Goal: Information Seeking & Learning: Learn about a topic

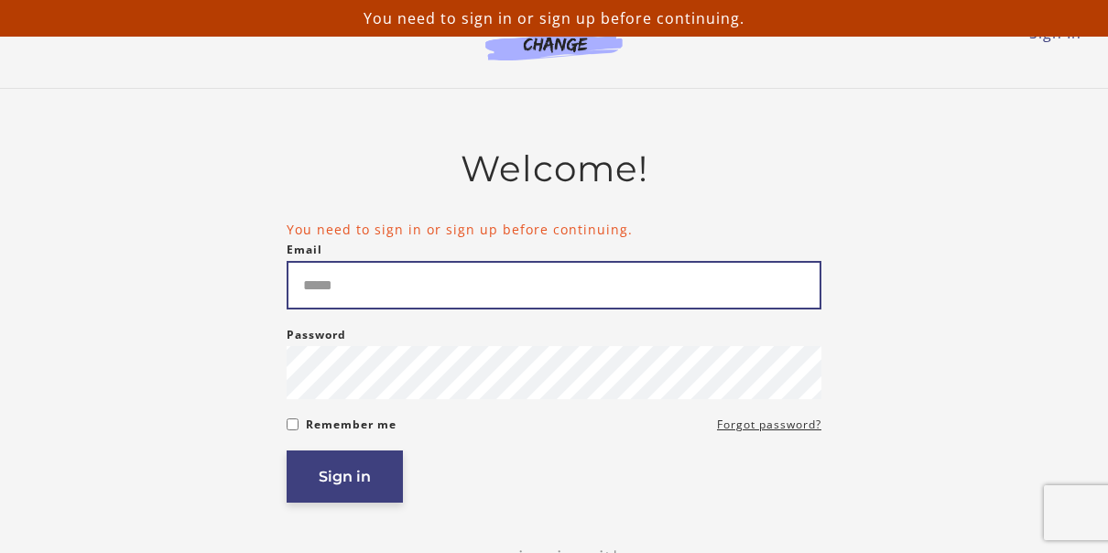
type input "**********"
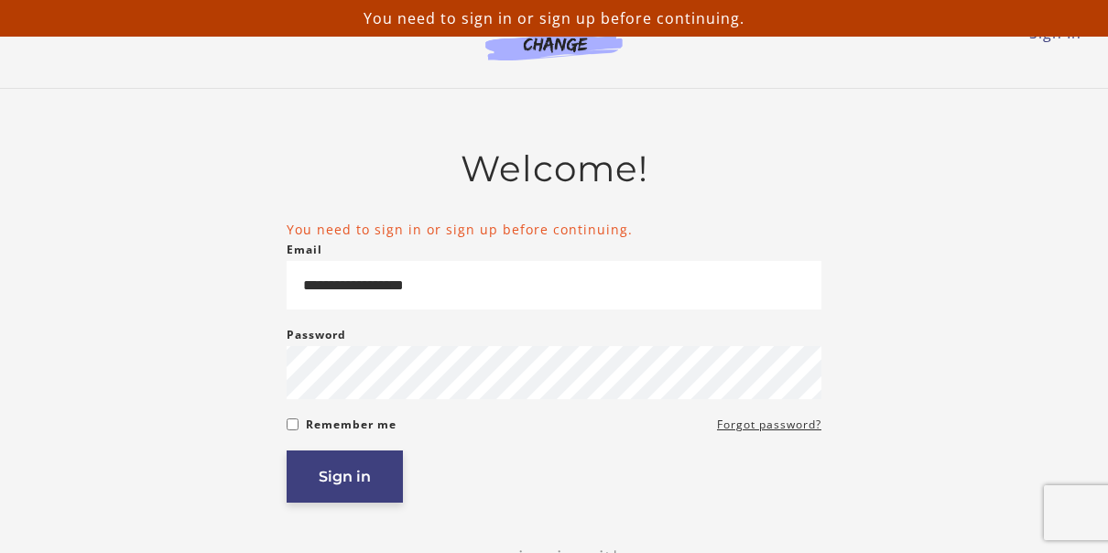
click at [359, 467] on button "Sign in" at bounding box center [345, 477] width 116 height 52
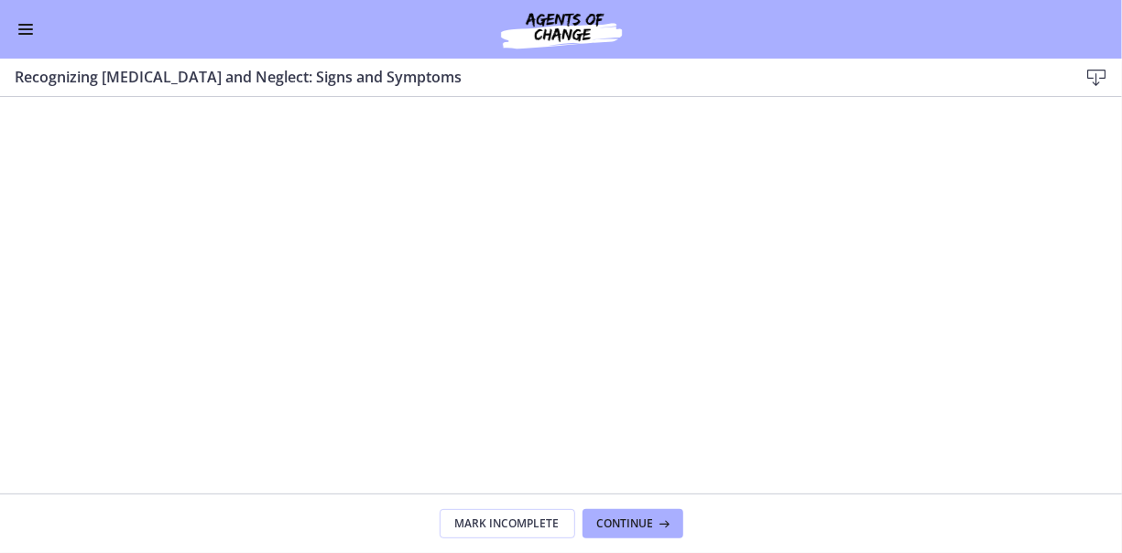
click at [24, 24] on span "Enable menu" at bounding box center [25, 25] width 15 height 2
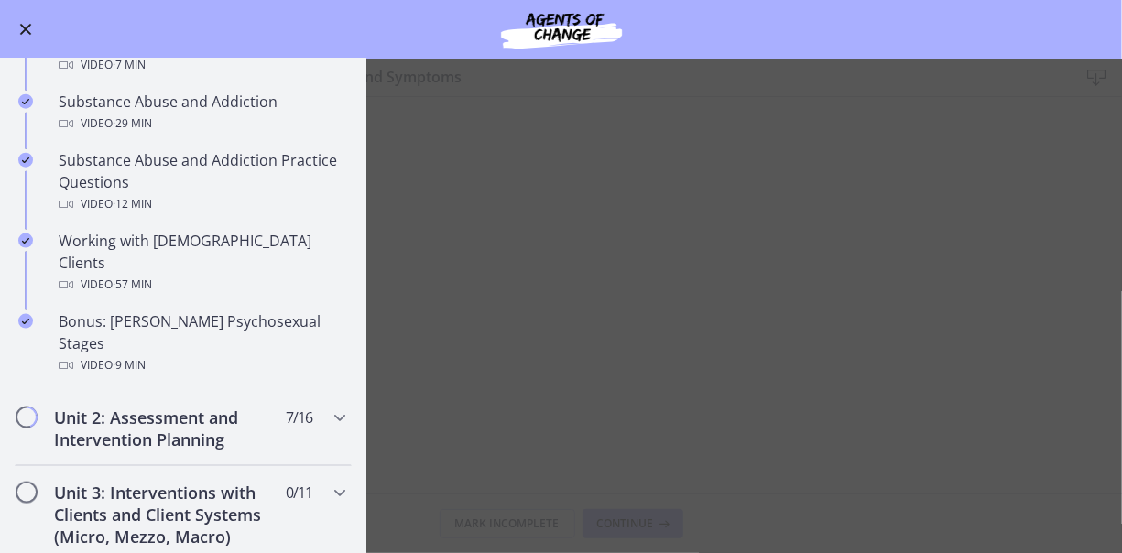
scroll to position [1115, 0]
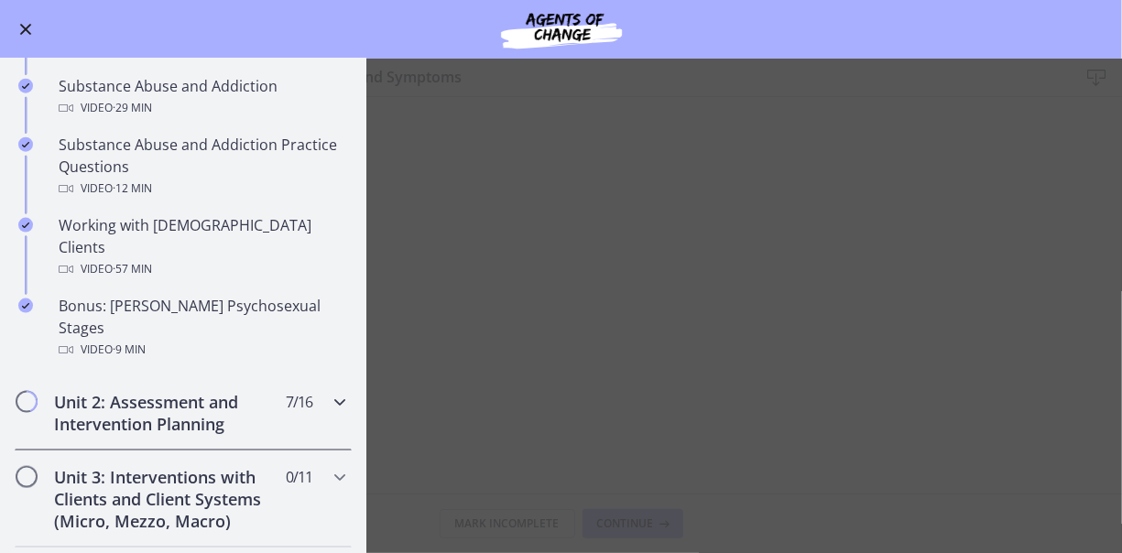
click at [329, 391] on icon "Chapters" at bounding box center [340, 402] width 22 height 22
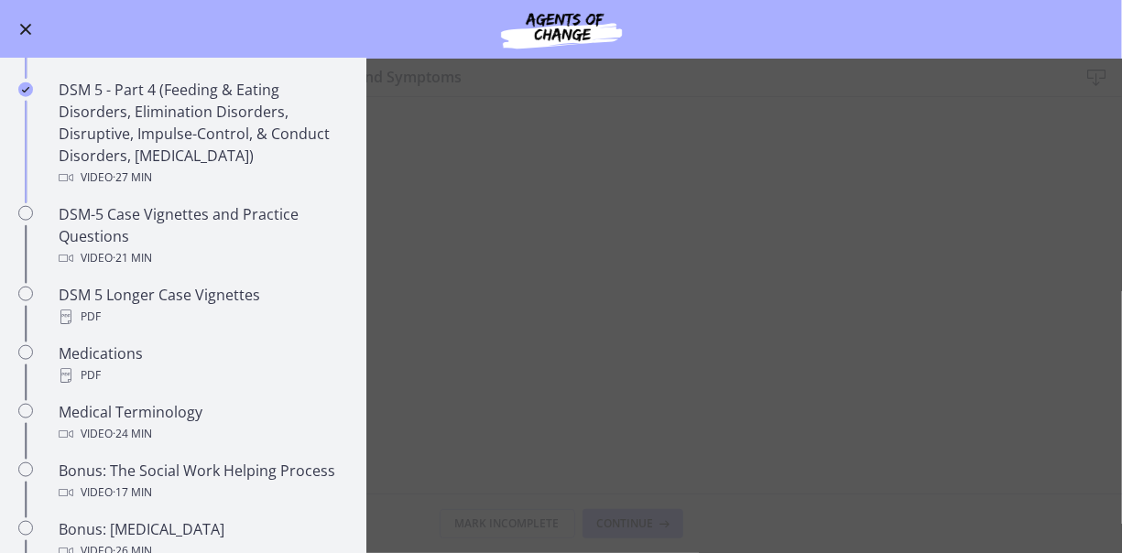
scroll to position [1048, 0]
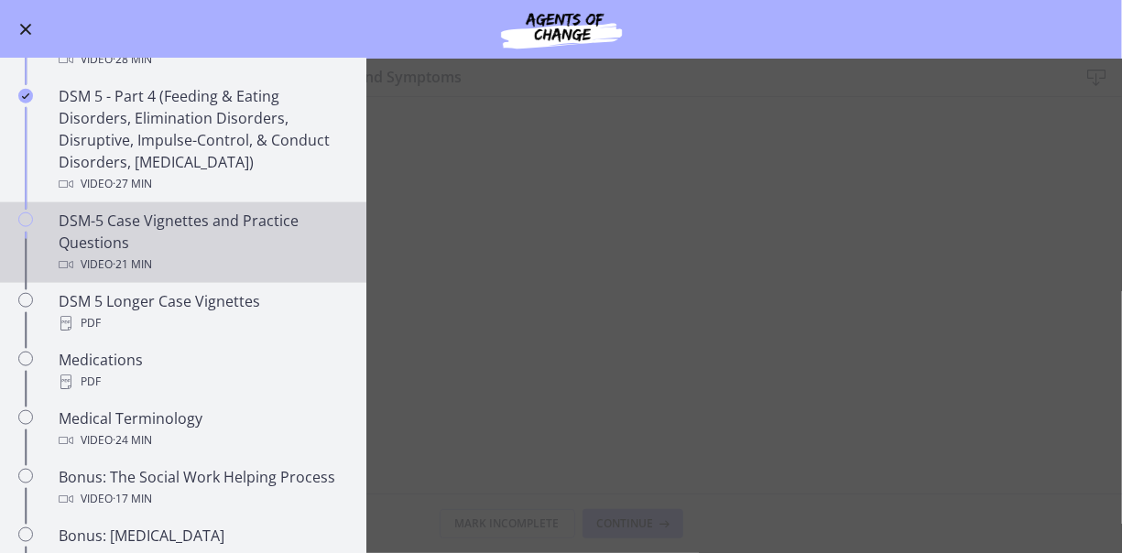
click at [186, 210] on div "DSM-5 Case Vignettes and Practice Questions Video · 21 min" at bounding box center [202, 243] width 286 height 66
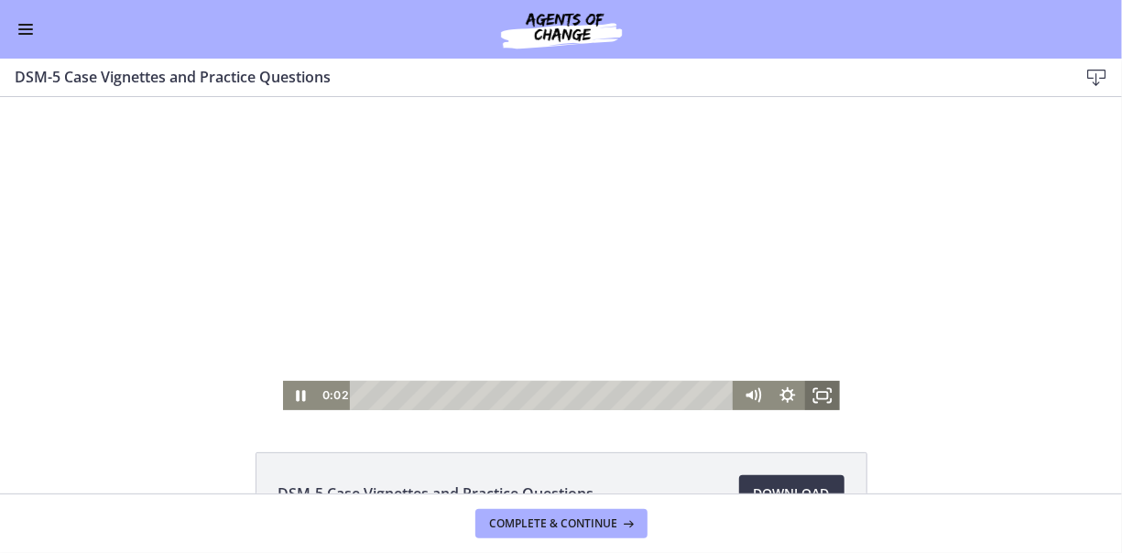
click at [809, 392] on icon "Fullscreen" at bounding box center [821, 394] width 35 height 29
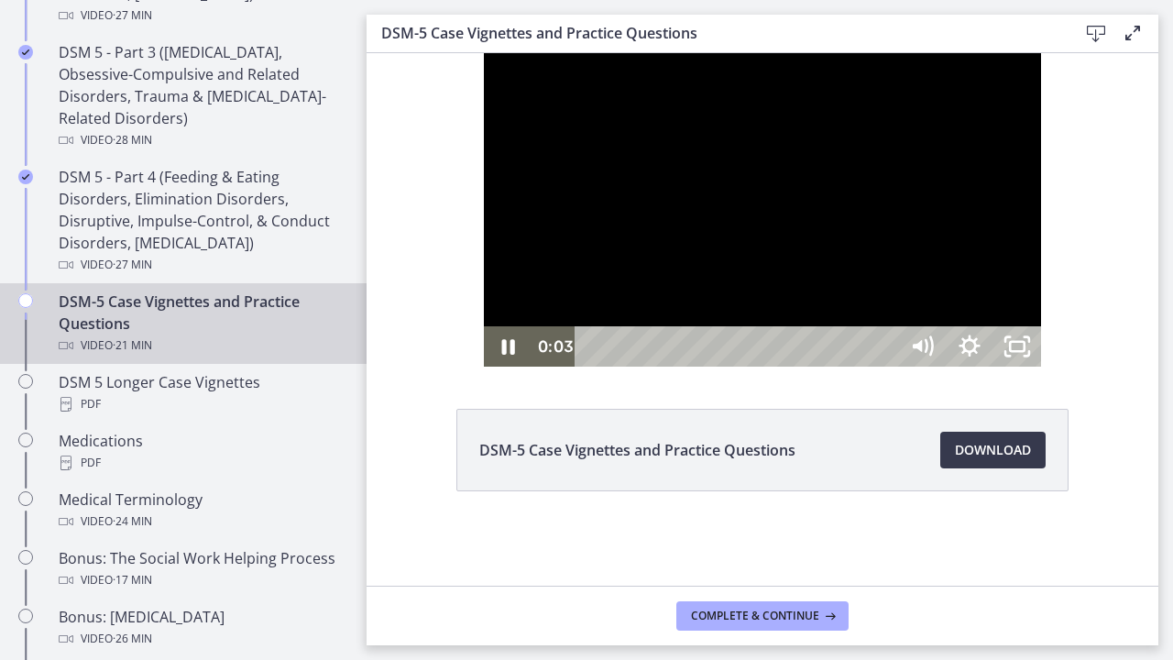
scroll to position [1051, 0]
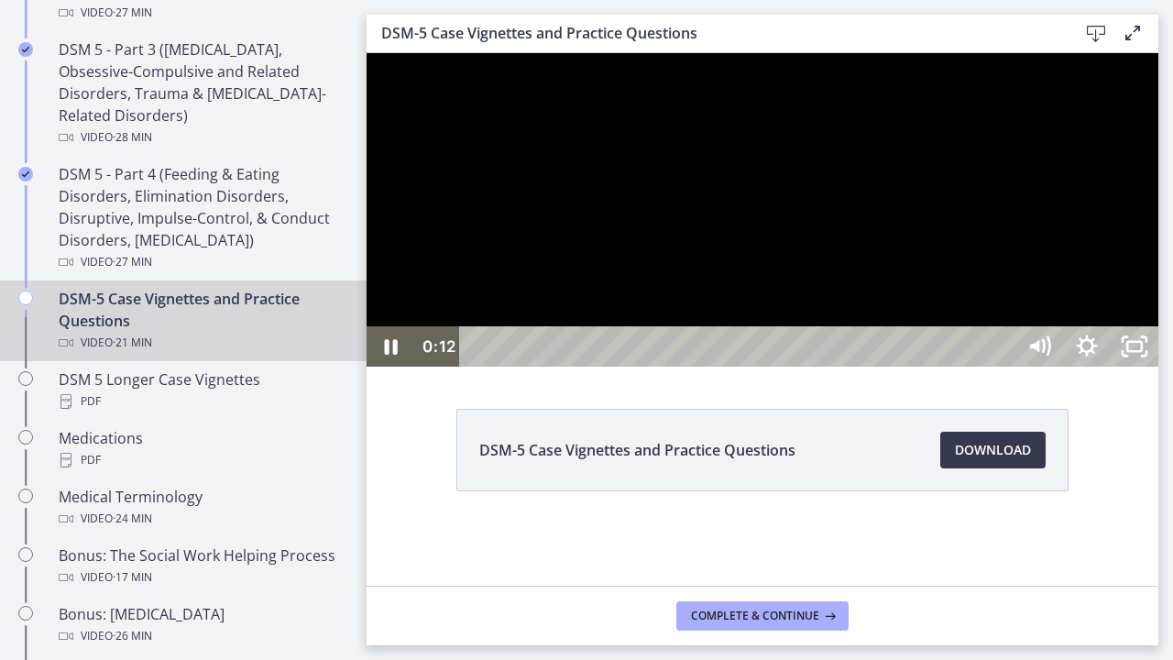
click at [1121, 366] on div at bounding box center [762, 209] width 792 height 313
click at [1121, 289] on div at bounding box center [762, 209] width 792 height 313
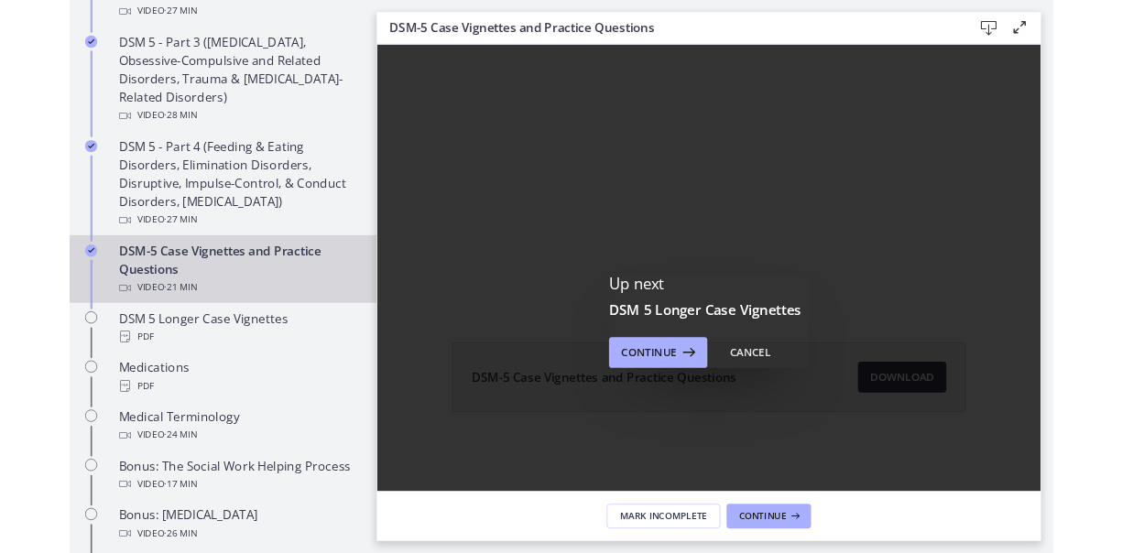
scroll to position [0, 0]
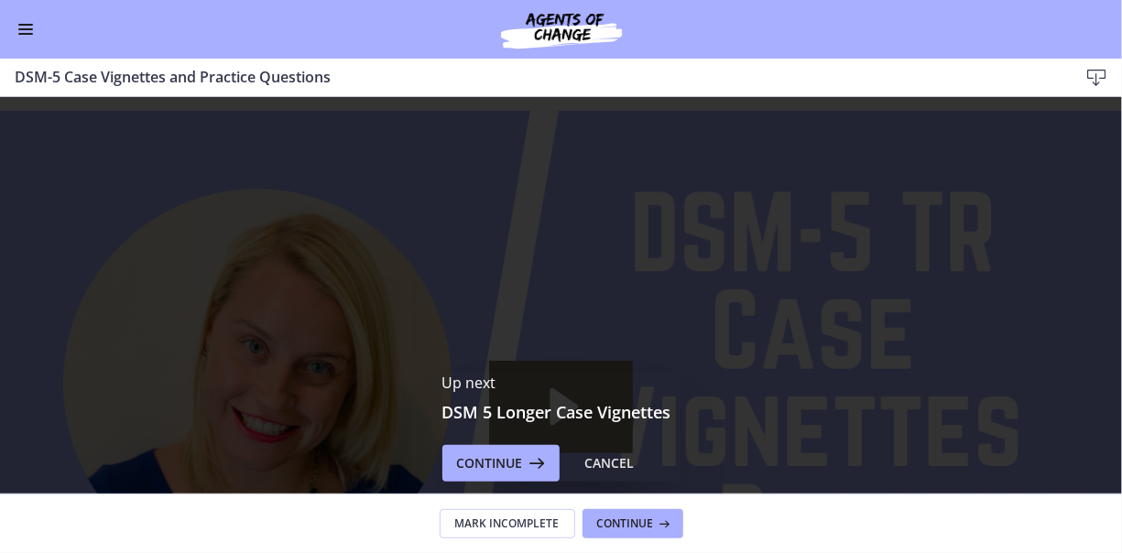
scroll to position [1048, 0]
click at [623, 524] on span "Continue" at bounding box center [625, 524] width 57 height 15
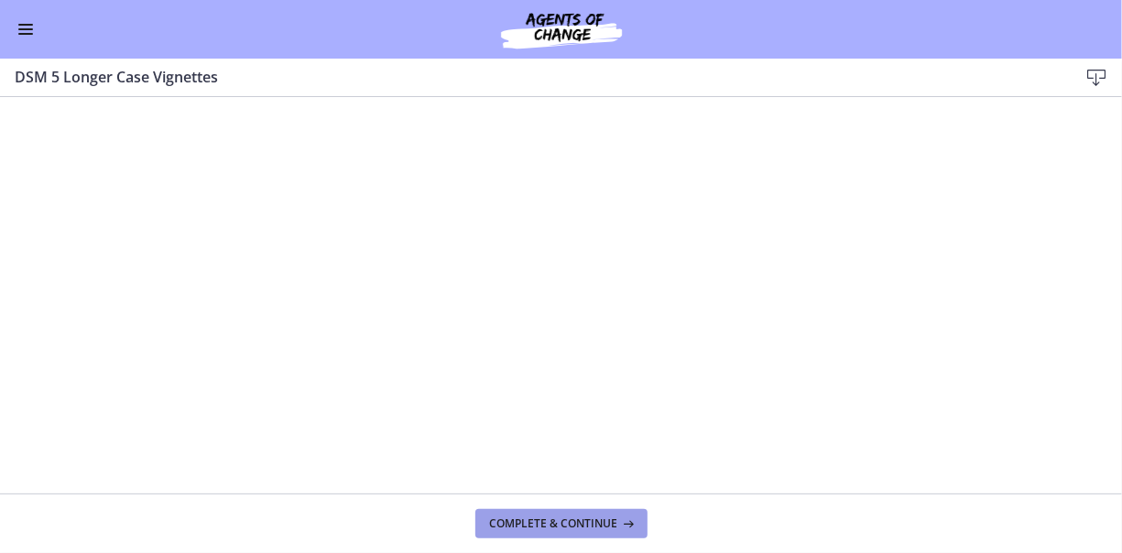
click at [571, 519] on span "Complete & continue" at bounding box center [554, 524] width 128 height 15
click at [562, 524] on span "Complete & continue" at bounding box center [554, 524] width 128 height 15
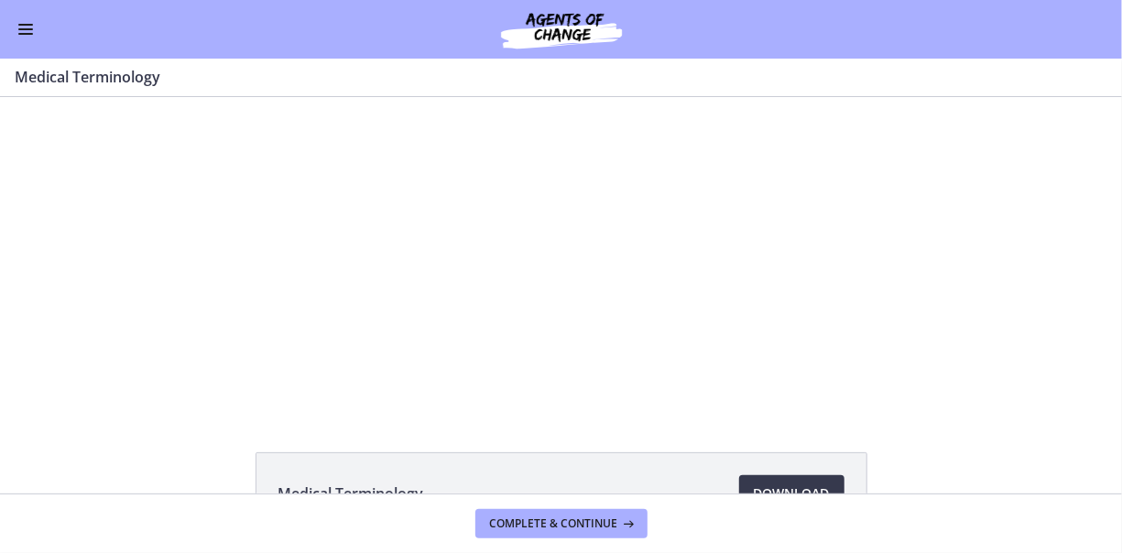
click at [23, 26] on button "Enable menu" at bounding box center [26, 29] width 22 height 22
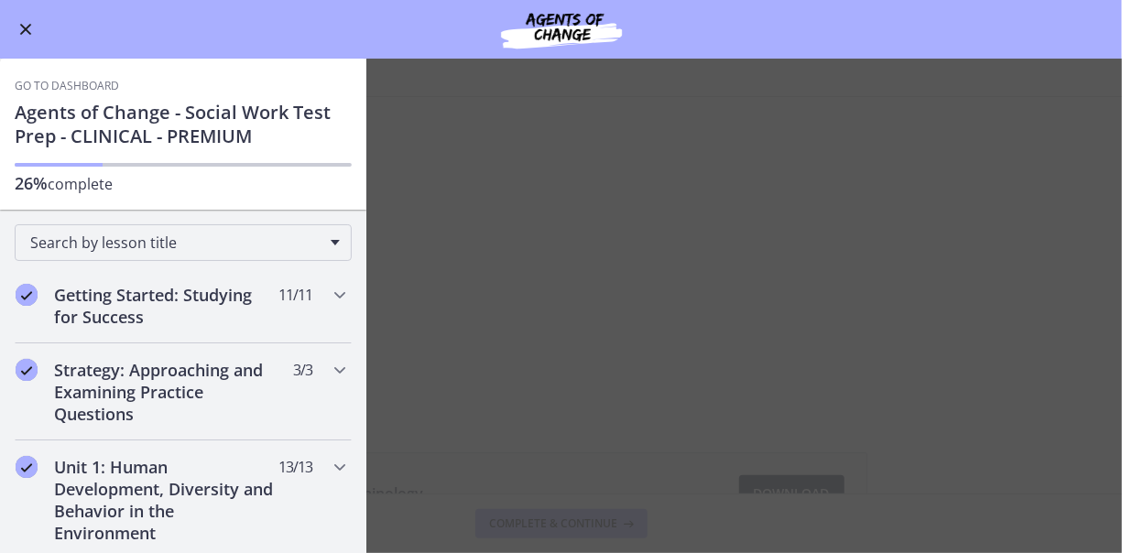
click at [620, 118] on main "Medical Terminology Enable fullscreen Medical Terminology Download Opens in a n…" at bounding box center [561, 306] width 1122 height 495
click at [859, 122] on main "Medical Terminology Enable fullscreen Medical Terminology Download Opens in a n…" at bounding box center [561, 306] width 1122 height 495
click at [27, 26] on span "Enable menu" at bounding box center [26, 30] width 12 height 12
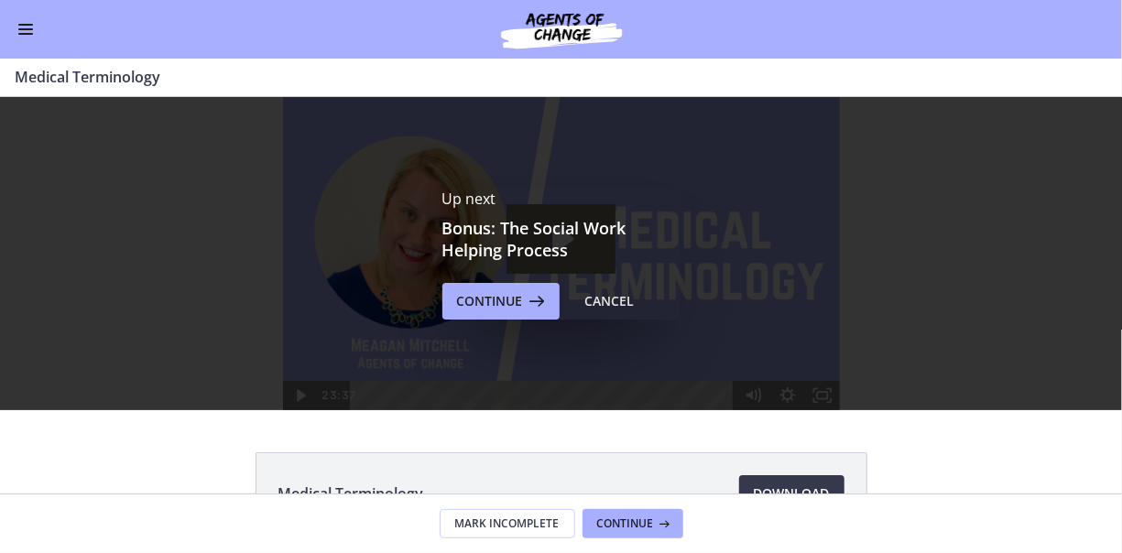
click at [24, 29] on span "Enable menu" at bounding box center [25, 29] width 15 height 2
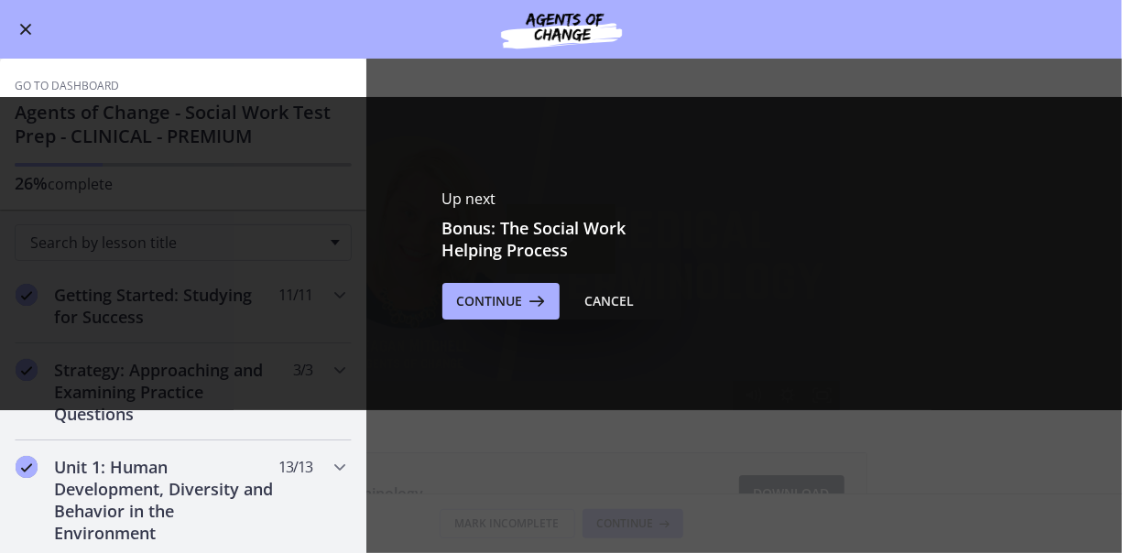
click at [25, 29] on span "Enable menu" at bounding box center [26, 30] width 12 height 12
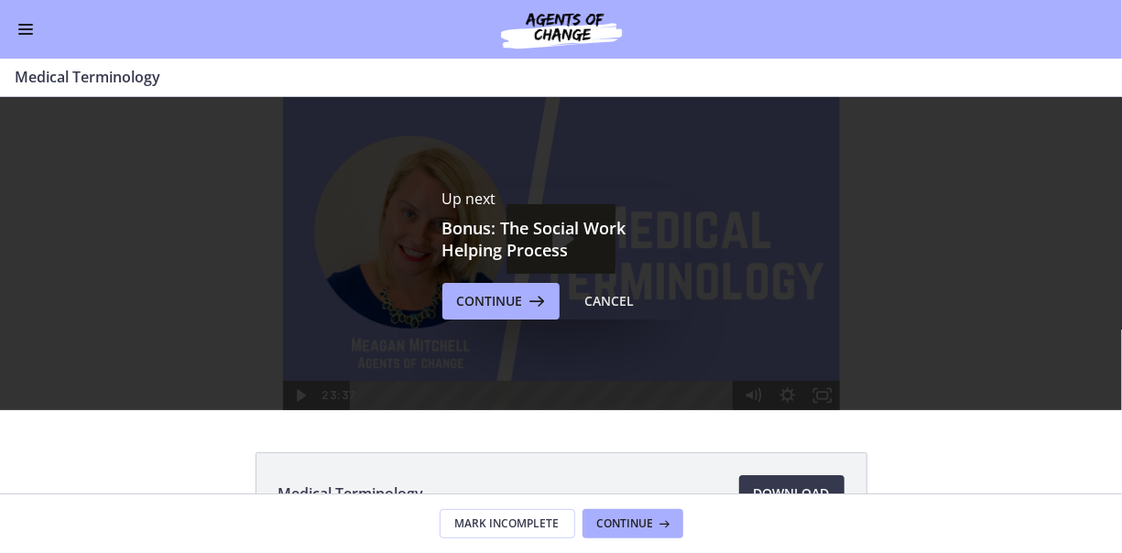
click at [32, 33] on span "Enable menu" at bounding box center [25, 34] width 15 height 2
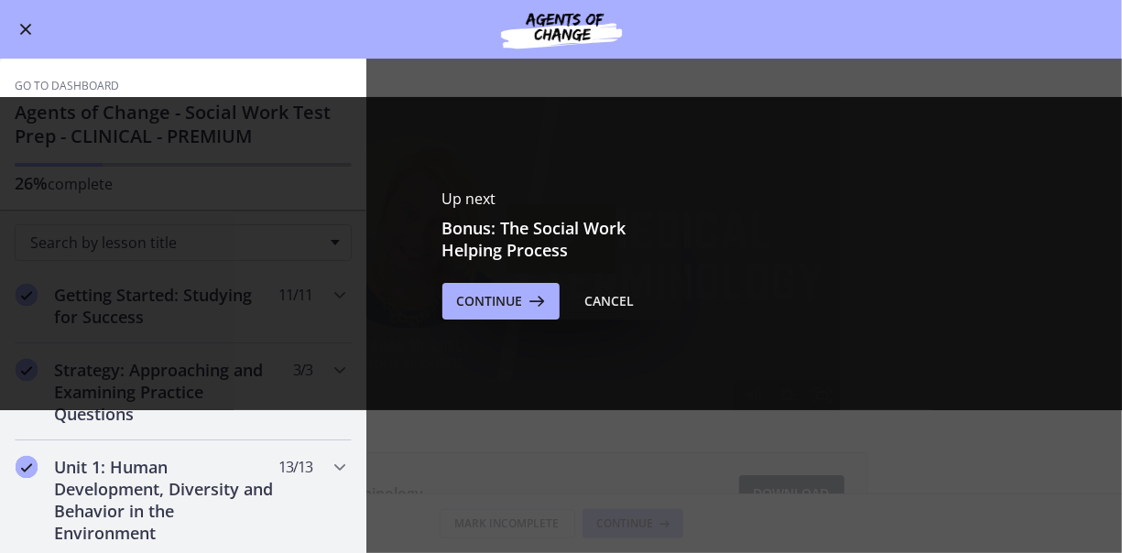
drag, startPoint x: 32, startPoint y: 49, endPoint x: 32, endPoint y: 33, distance: 16.5
click at [32, 33] on button "Enable menu" at bounding box center [26, 29] width 22 height 22
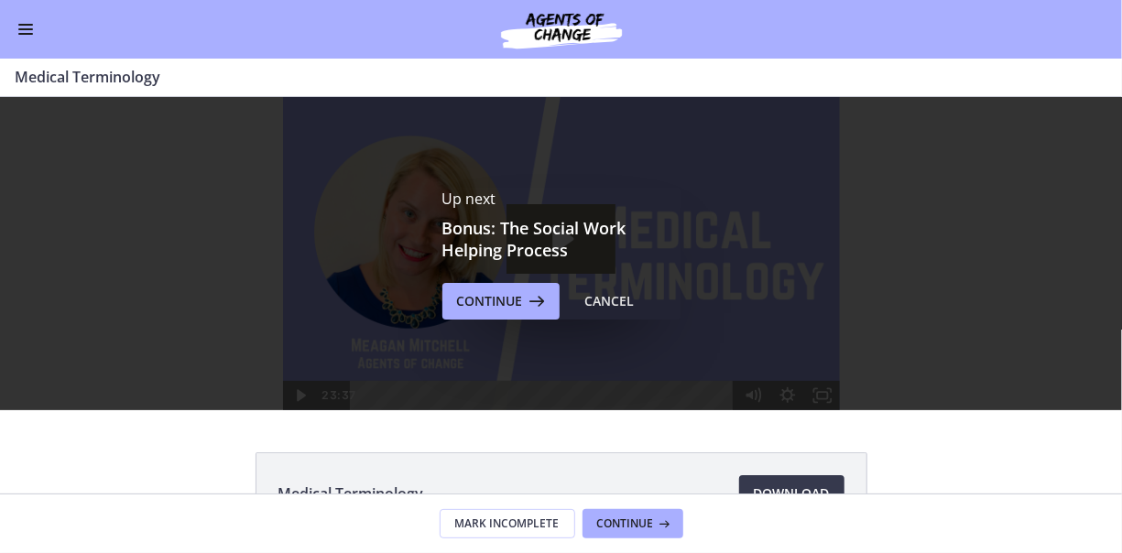
click at [25, 24] on span "Enable menu" at bounding box center [25, 25] width 15 height 2
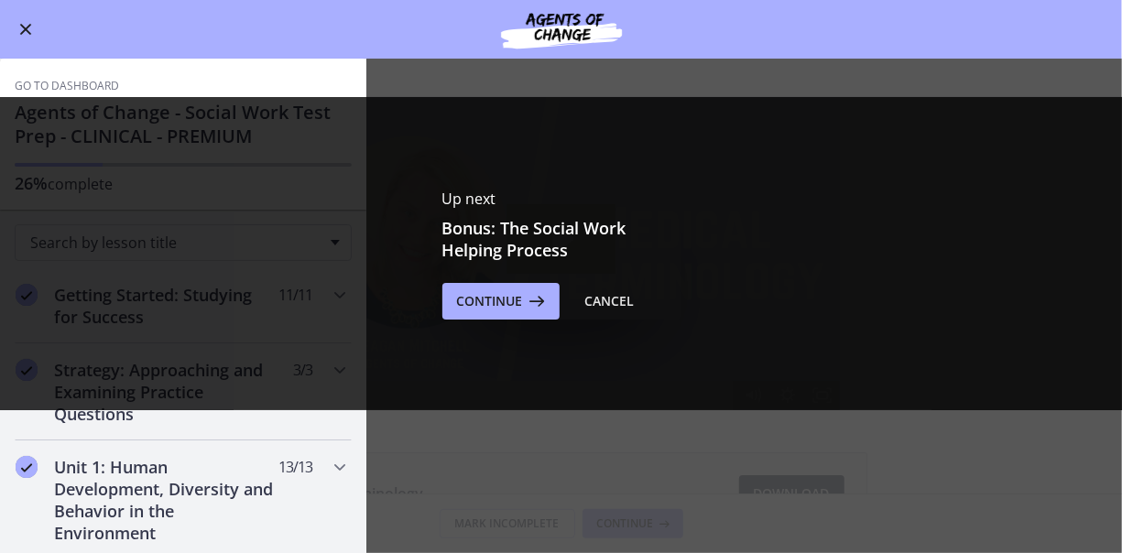
drag, startPoint x: 361, startPoint y: 146, endPoint x: 351, endPoint y: 202, distance: 56.8
click at [351, 202] on div "Up next Bonus: The Social Work Helping Process Continue Cancel" at bounding box center [561, 253] width 1122 height 313
click at [27, 30] on span "Enable menu" at bounding box center [26, 30] width 12 height 12
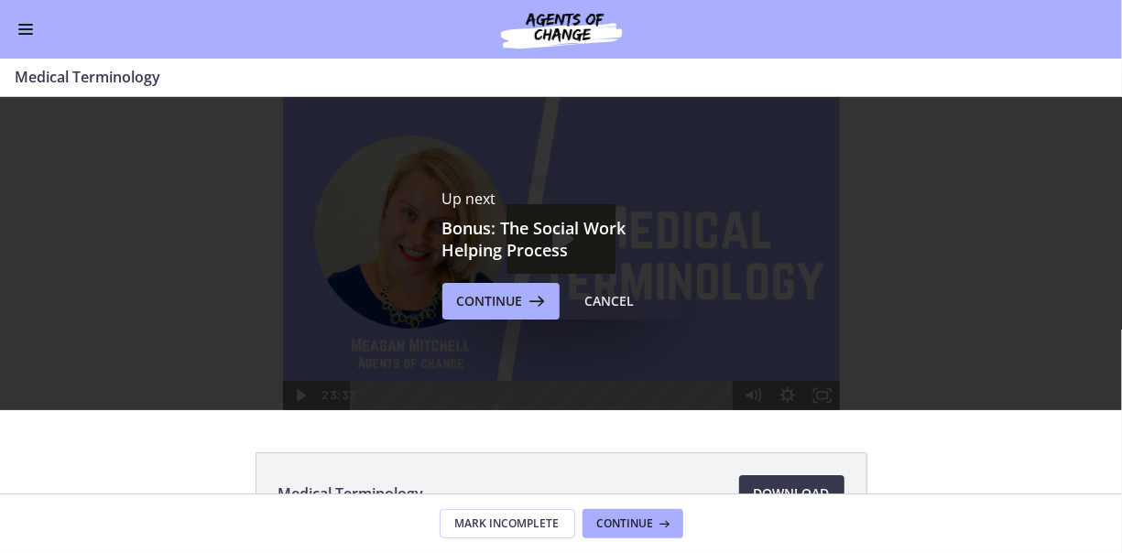
click at [609, 294] on div "Cancel" at bounding box center [609, 301] width 49 height 22
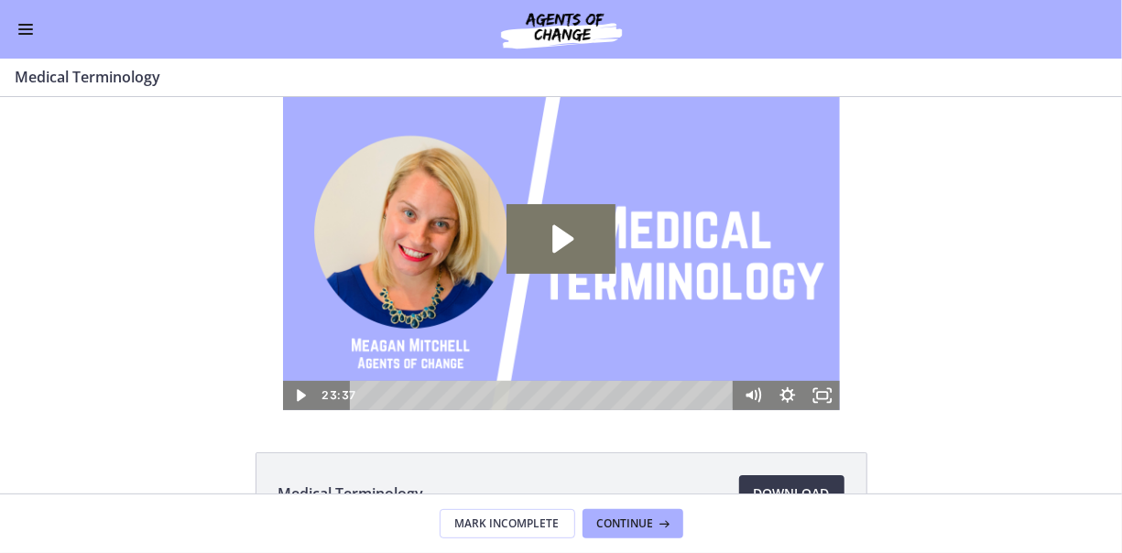
click at [25, 31] on button "Enable menu" at bounding box center [26, 29] width 22 height 22
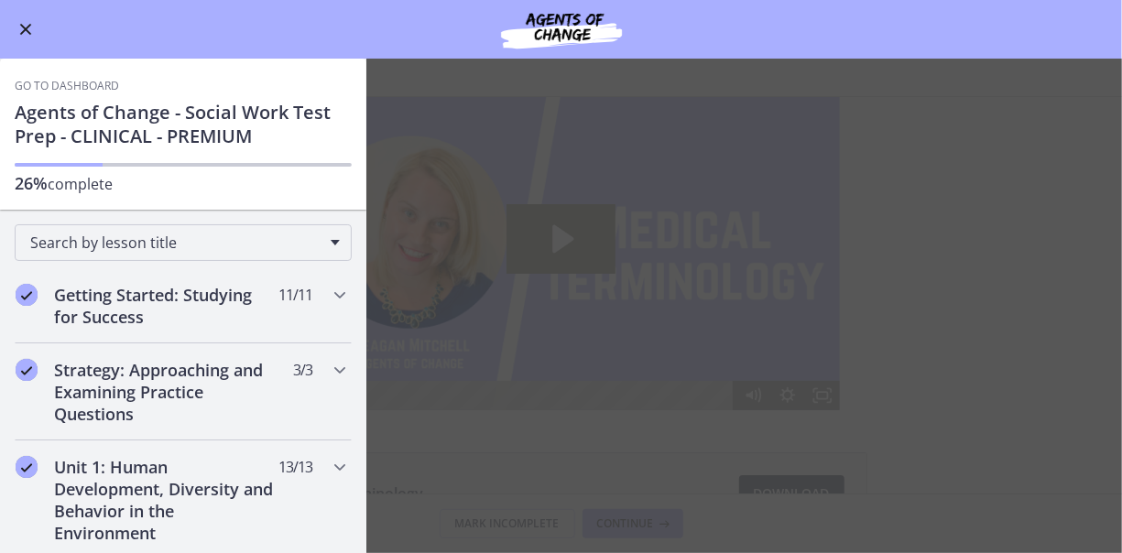
click at [50, 86] on link "Go to Dashboard" at bounding box center [67, 86] width 104 height 15
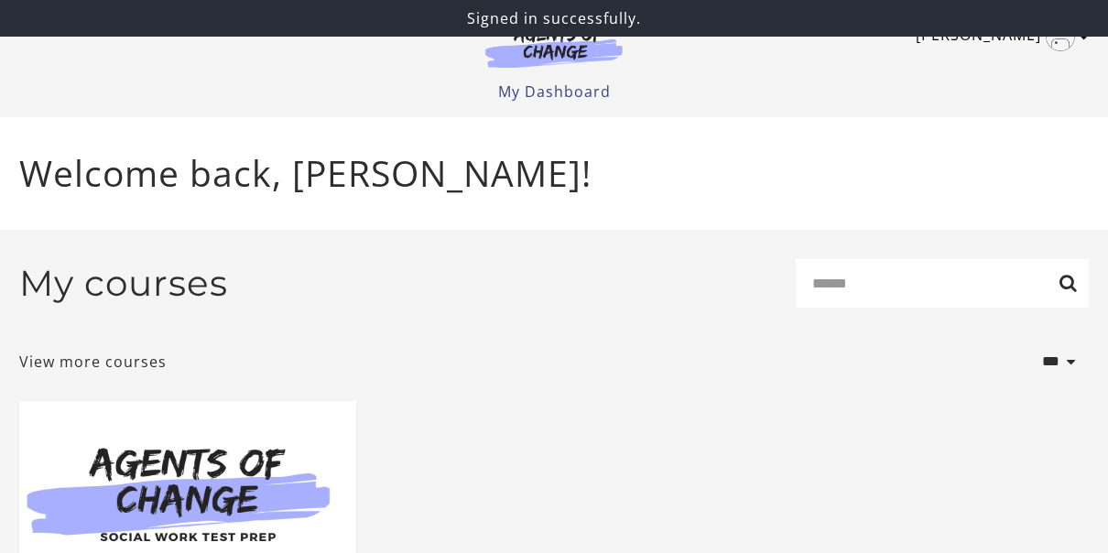
click at [1086, 40] on icon "Toggle menu" at bounding box center [1084, 36] width 9 height 15
click at [991, 128] on link "Sign Out" at bounding box center [1013, 129] width 161 height 31
